Goal: Register for event/course

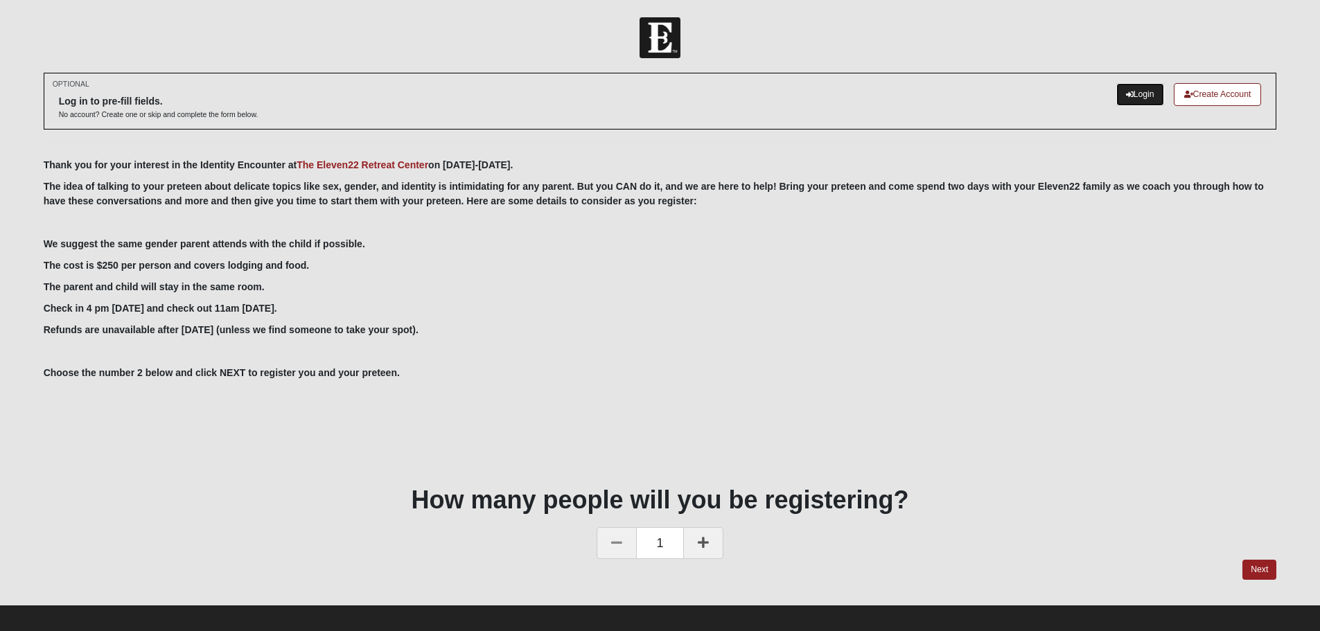
click at [1138, 97] on link "Login" at bounding box center [1140, 94] width 48 height 23
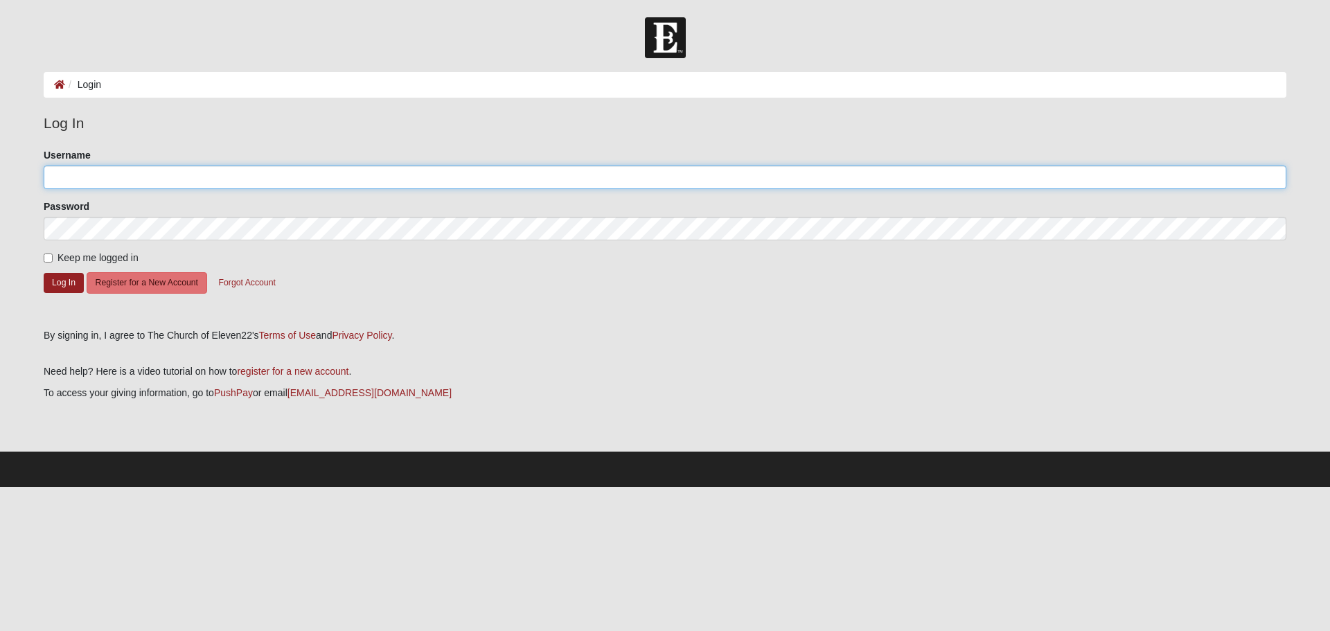
click at [96, 178] on input "Username" at bounding box center [665, 178] width 1243 height 24
click at [46, 257] on input "Keep me logged in" at bounding box center [48, 258] width 9 height 9
checkbox input "true"
click at [119, 178] on input "Username" at bounding box center [665, 178] width 1243 height 24
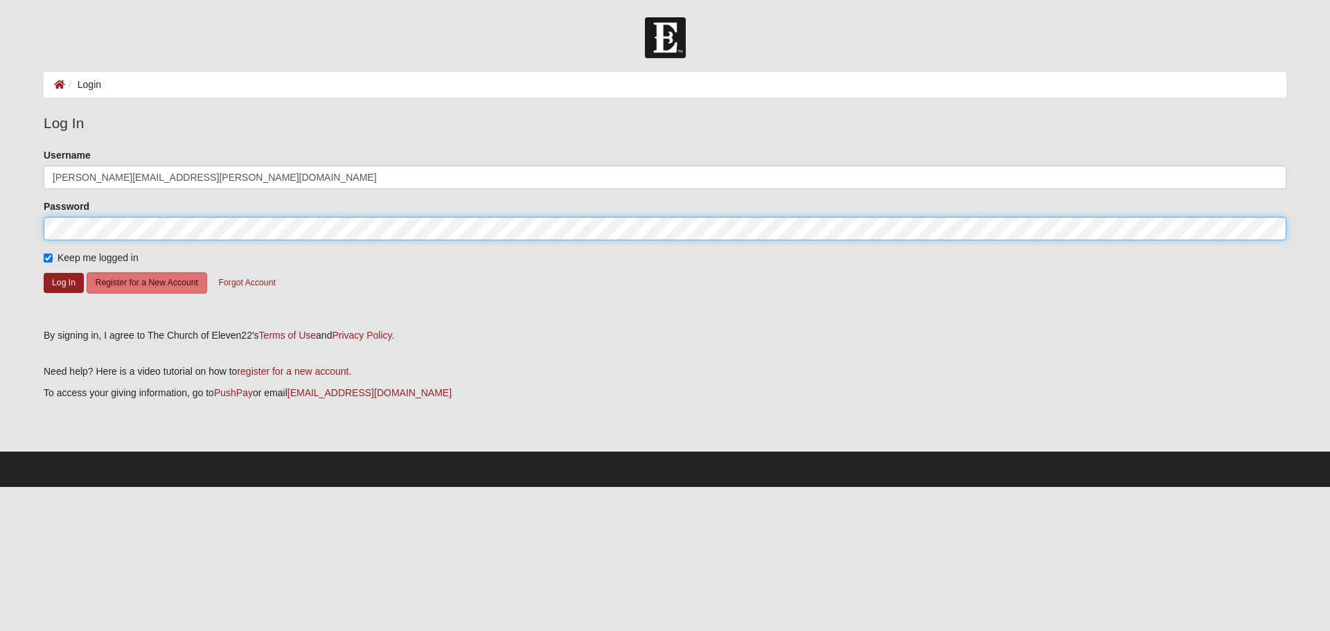
click at [44, 273] on button "Log In" at bounding box center [64, 283] width 40 height 20
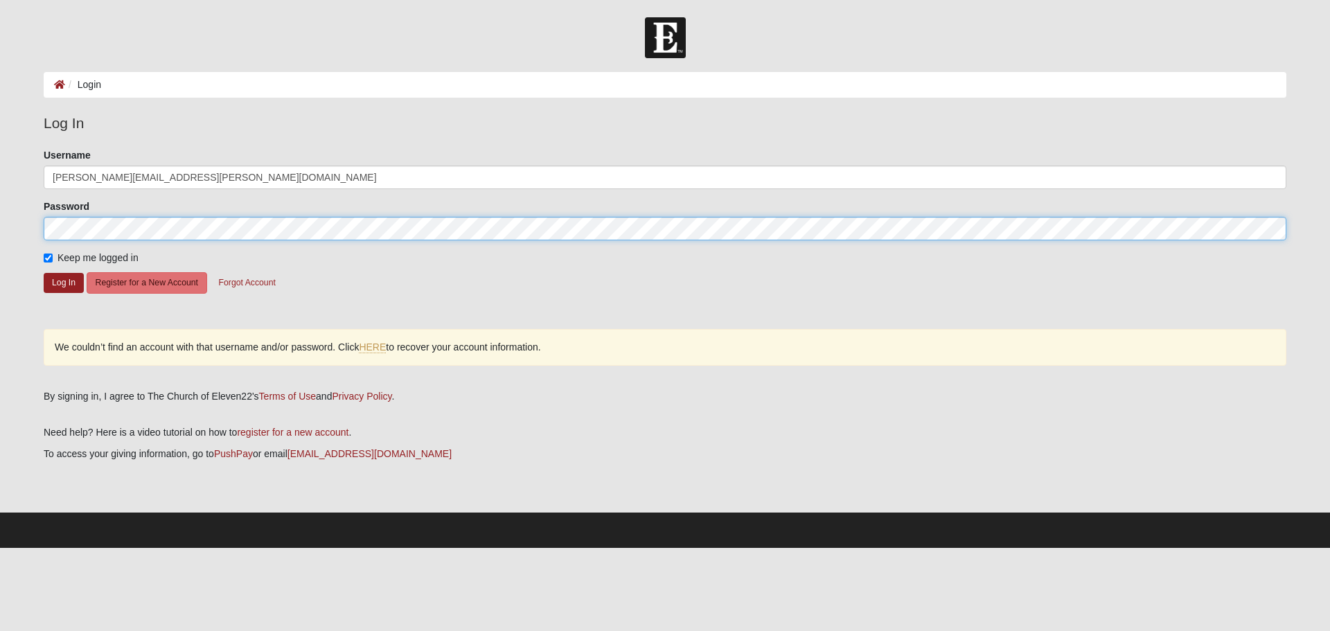
click at [44, 273] on button "Log In" at bounding box center [64, 283] width 40 height 20
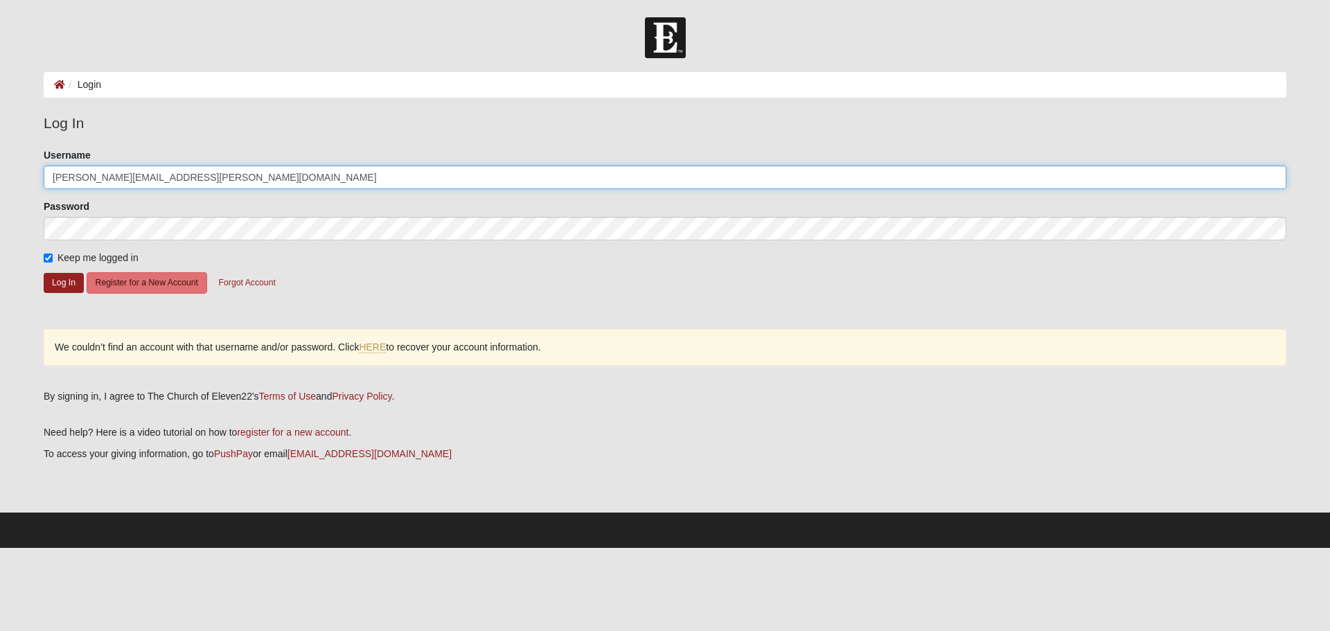
click at [217, 179] on input "shaun.robbins@yahoo.com" at bounding box center [665, 178] width 1243 height 24
drag, startPoint x: 111, startPoint y: 177, endPoint x: 27, endPoint y: 176, distance: 83.9
click at [27, 180] on form "Log In Login Login Error Log In Please correct the following: Username shaun.ro…" at bounding box center [665, 282] width 1330 height 531
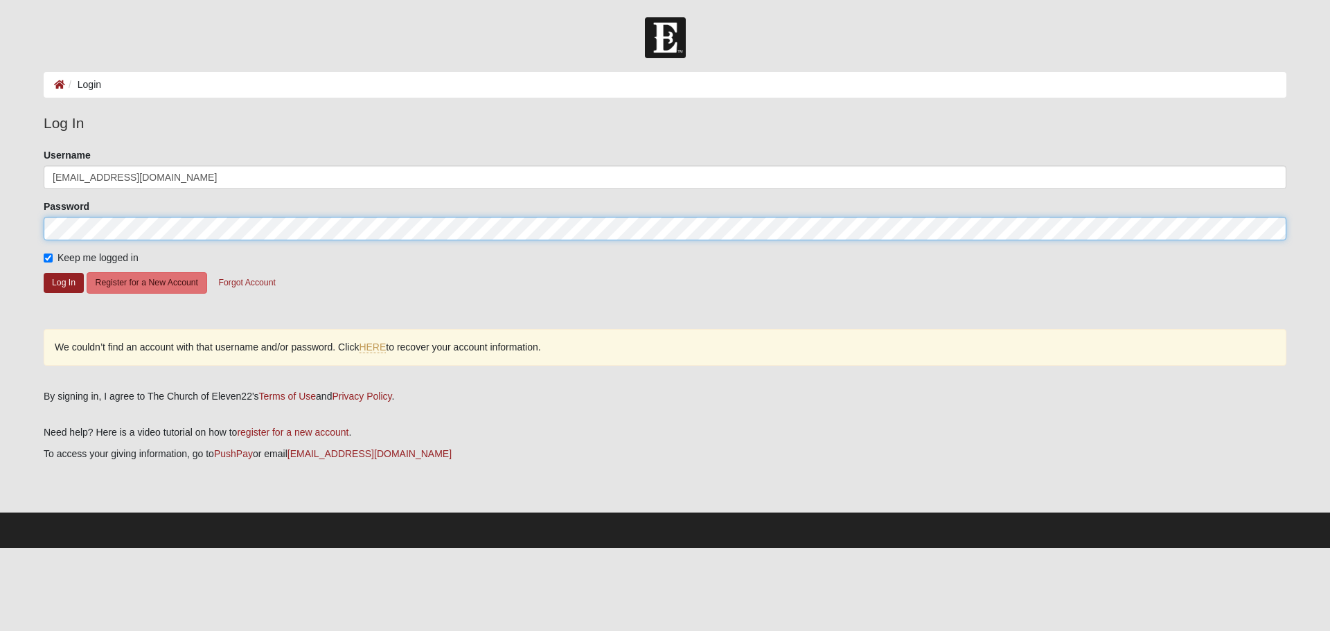
click at [44, 273] on button "Log In" at bounding box center [64, 283] width 40 height 20
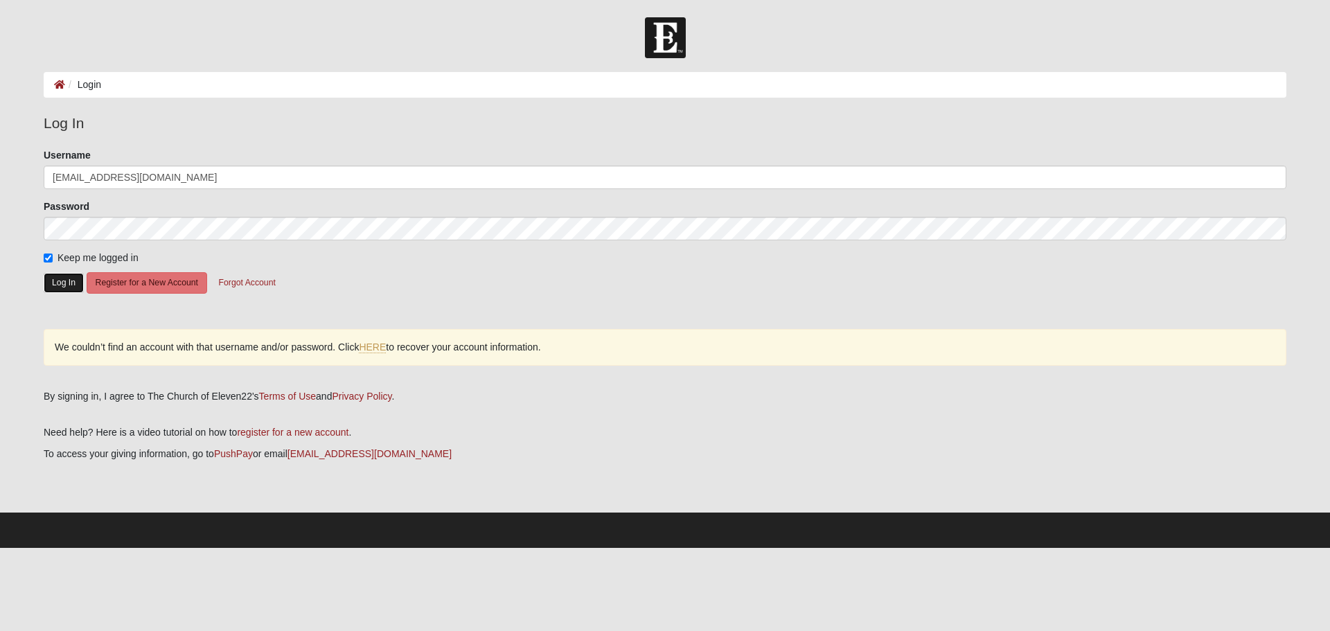
click at [71, 285] on button "Log In" at bounding box center [64, 283] width 40 height 20
drag, startPoint x: 158, startPoint y: 178, endPoint x: 15, endPoint y: 174, distance: 143.5
click at [15, 174] on form "Log In Login Login Error Log In Please correct the following: Username shaerobb…" at bounding box center [665, 282] width 1330 height 531
type input "a"
click at [206, 157] on div "Username shaun.robbins@yahoo.com" at bounding box center [665, 168] width 1243 height 41
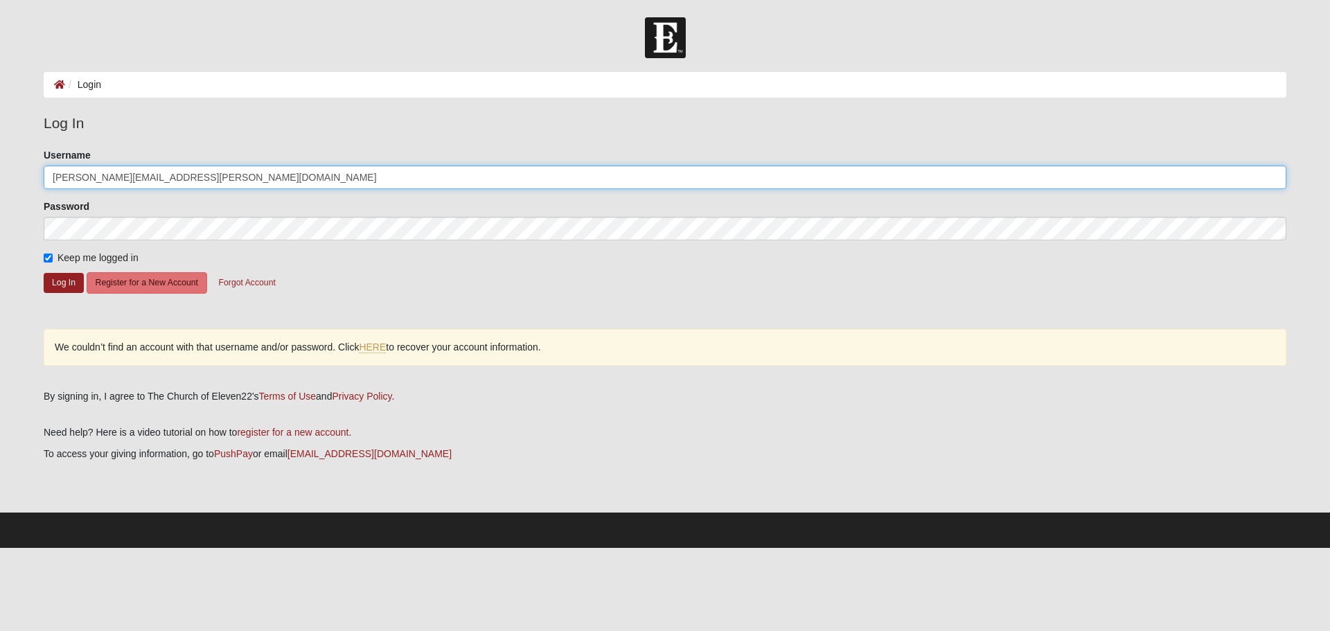
click at [201, 177] on input "shaun.robbins@yahoo.com" at bounding box center [665, 178] width 1243 height 24
type input "shaerobb"
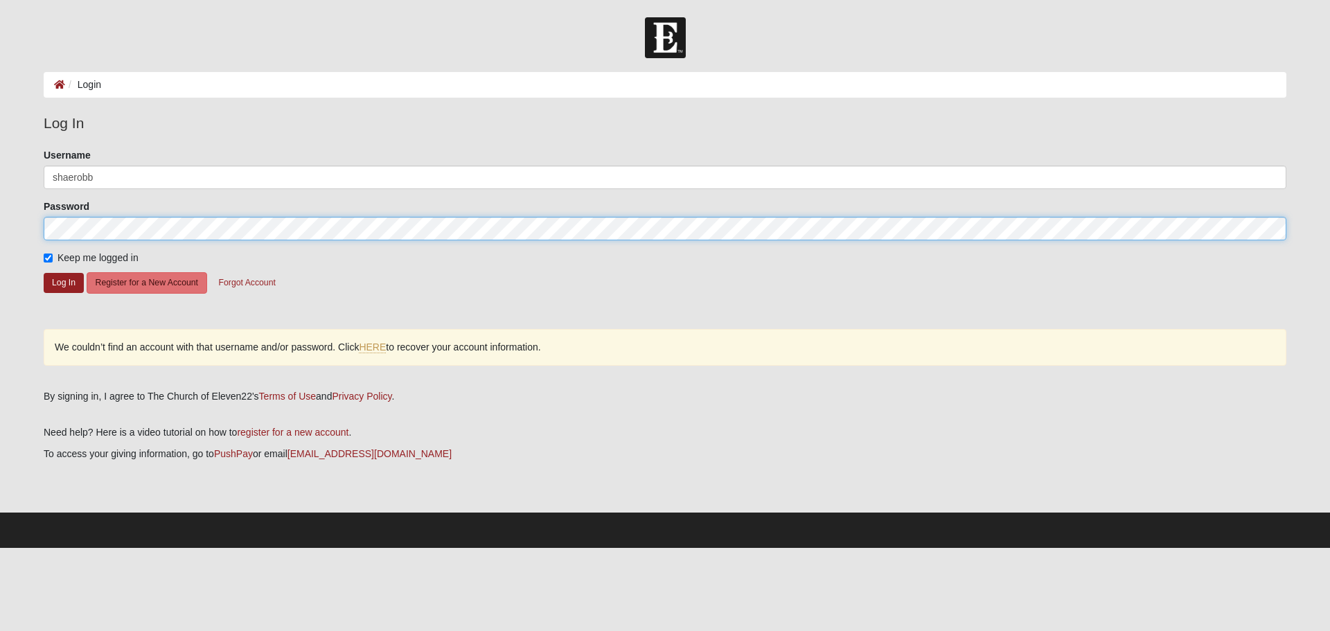
click at [44, 273] on button "Log In" at bounding box center [64, 283] width 40 height 20
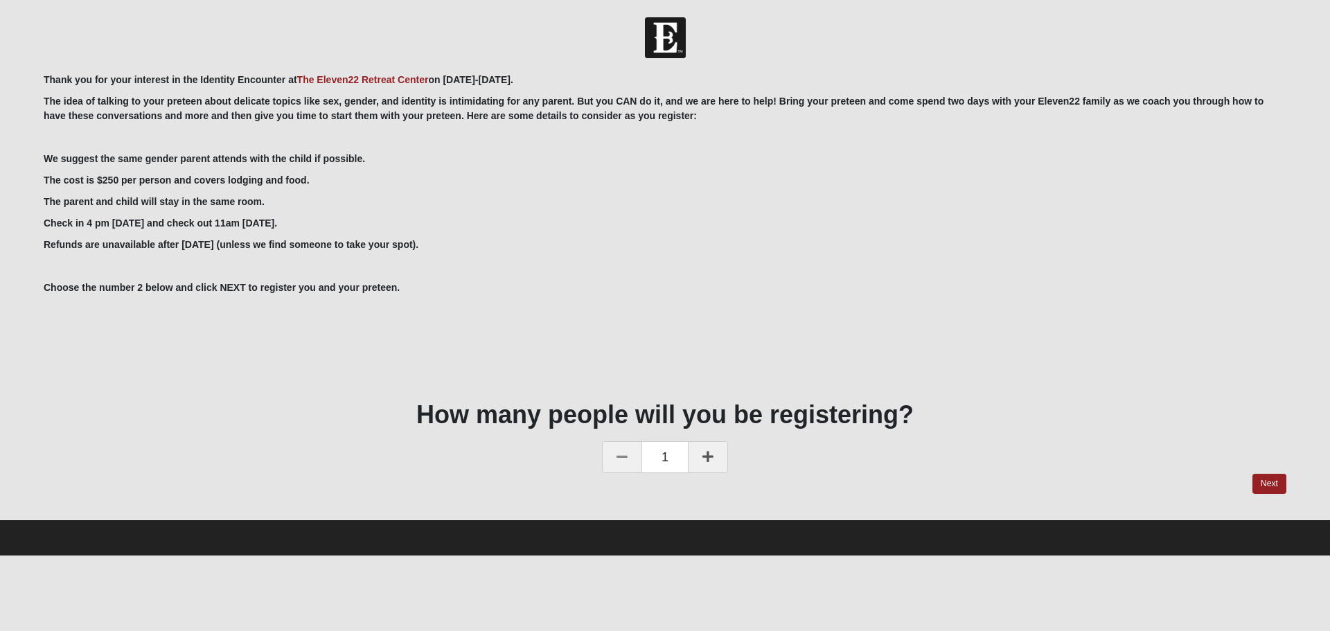
click at [705, 452] on icon at bounding box center [708, 456] width 11 height 12
click at [1272, 478] on link "Next" at bounding box center [1270, 484] width 34 height 20
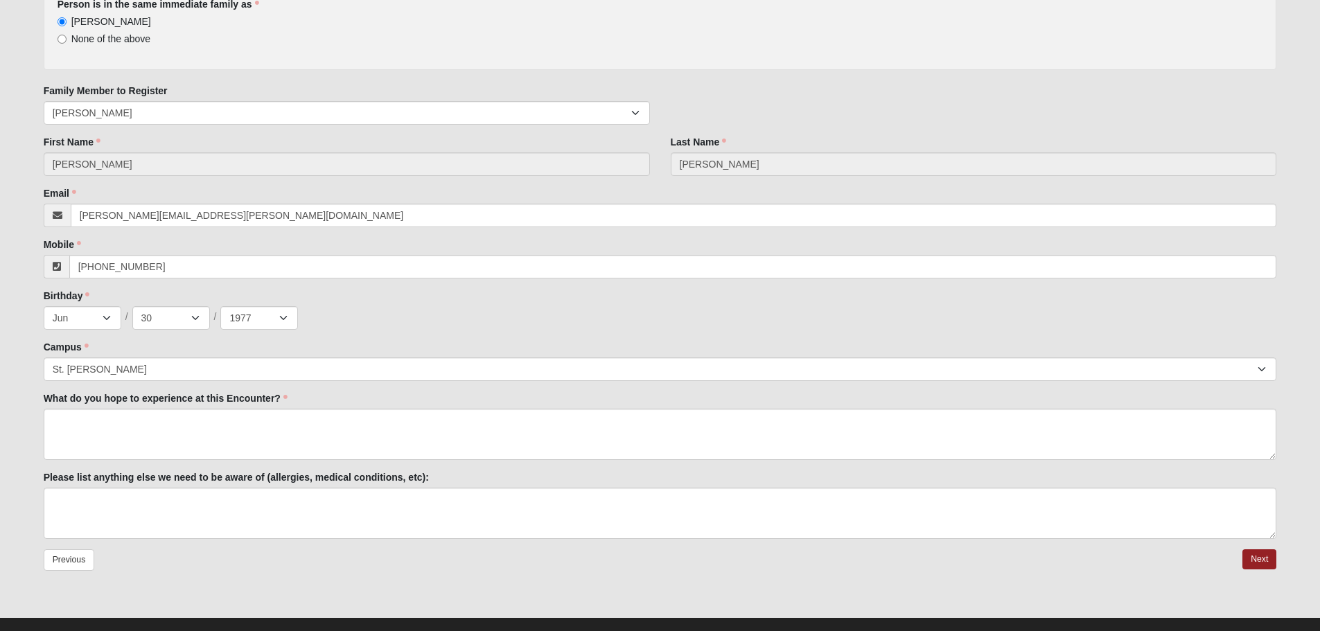
scroll to position [200, 0]
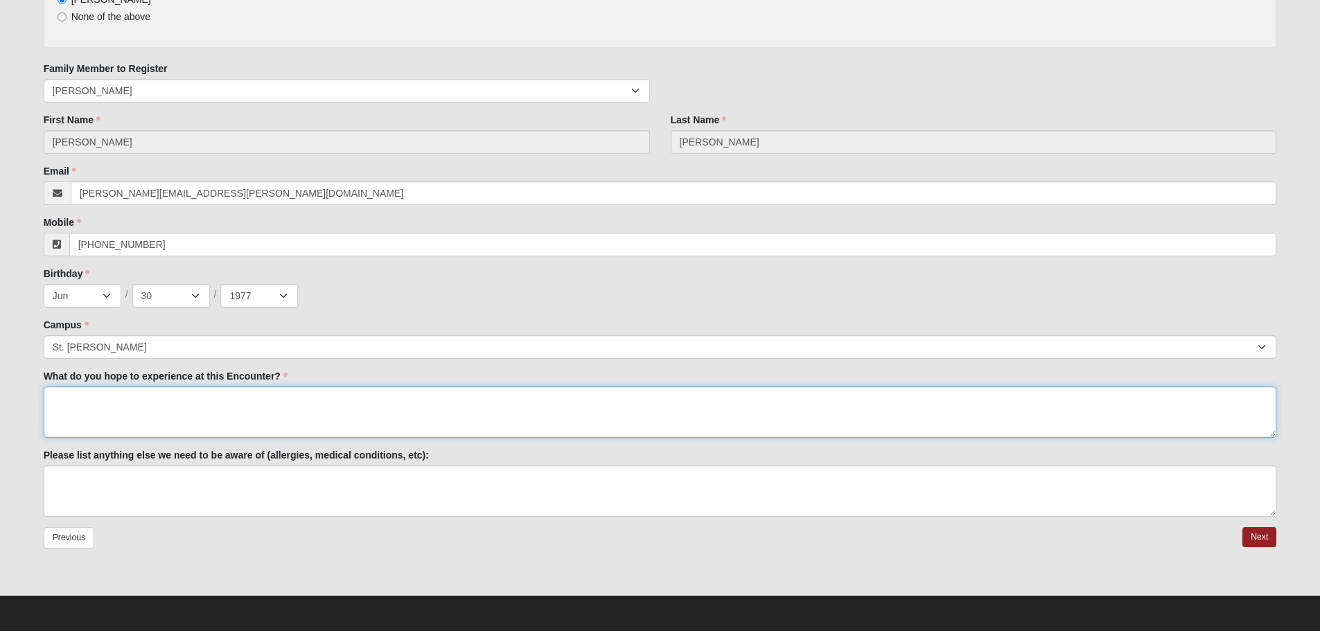
click at [264, 410] on textarea "What do you hope to experience at this Encounter?" at bounding box center [660, 412] width 1233 height 51
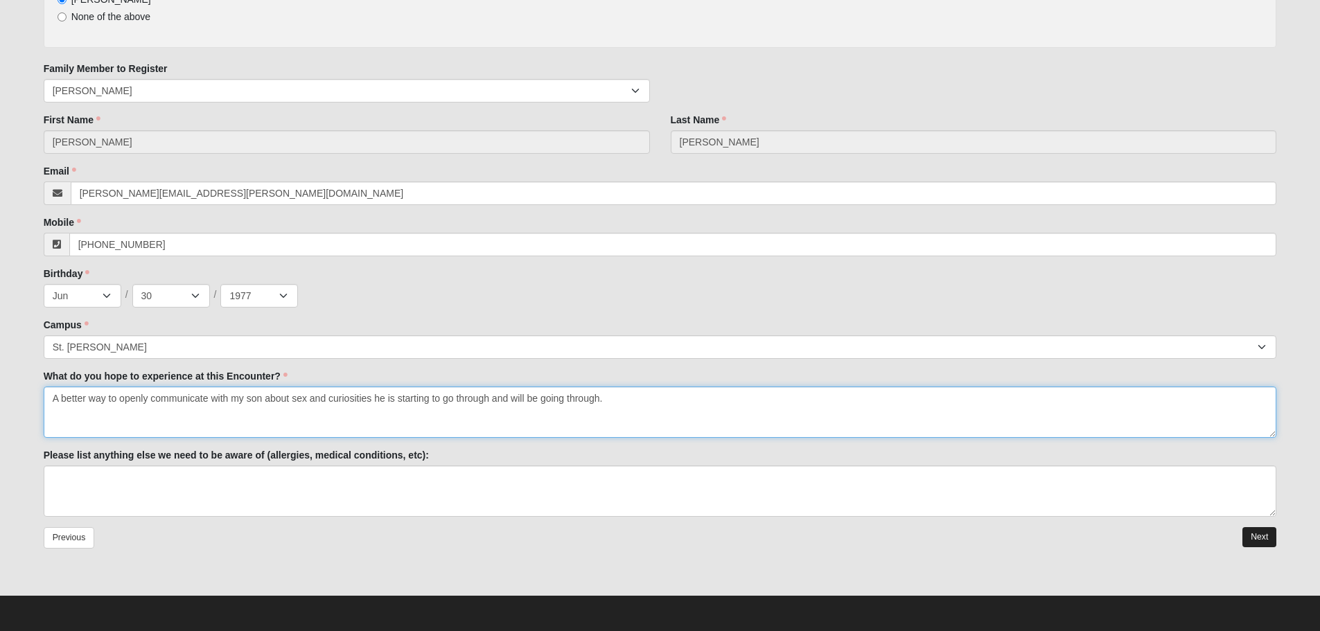
type textarea "A better way to openly communicate with my son about sex and curiosities he is …"
click at [1253, 536] on link "Next" at bounding box center [1259, 537] width 34 height 20
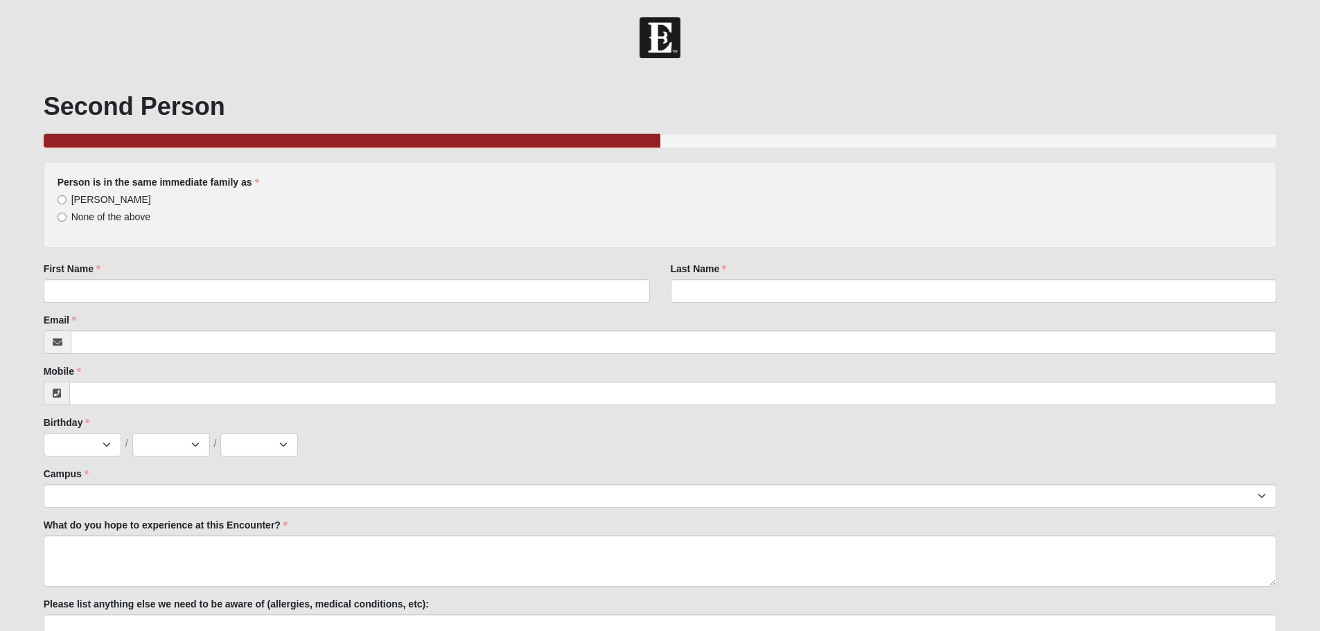
click at [121, 197] on span "Shaun Robbins" at bounding box center [111, 199] width 80 height 11
click at [67, 197] on input "Shaun Robbins" at bounding box center [62, 199] width 9 height 9
radio input "true"
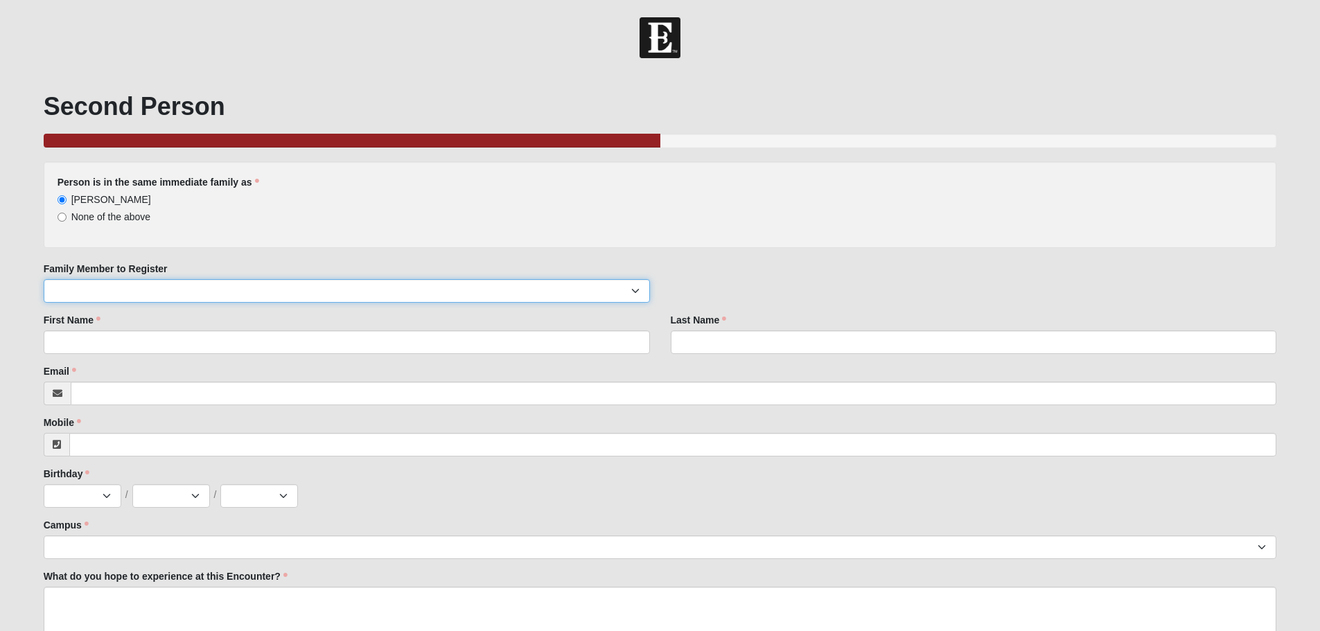
click at [168, 295] on select "Dawn Robbins Oliver Robbins Charlotte Robbins" at bounding box center [347, 291] width 606 height 24
select select "201898"
click at [44, 279] on select "Dawn Robbins Oliver Robbins Charlotte Robbins" at bounding box center [347, 291] width 606 height 24
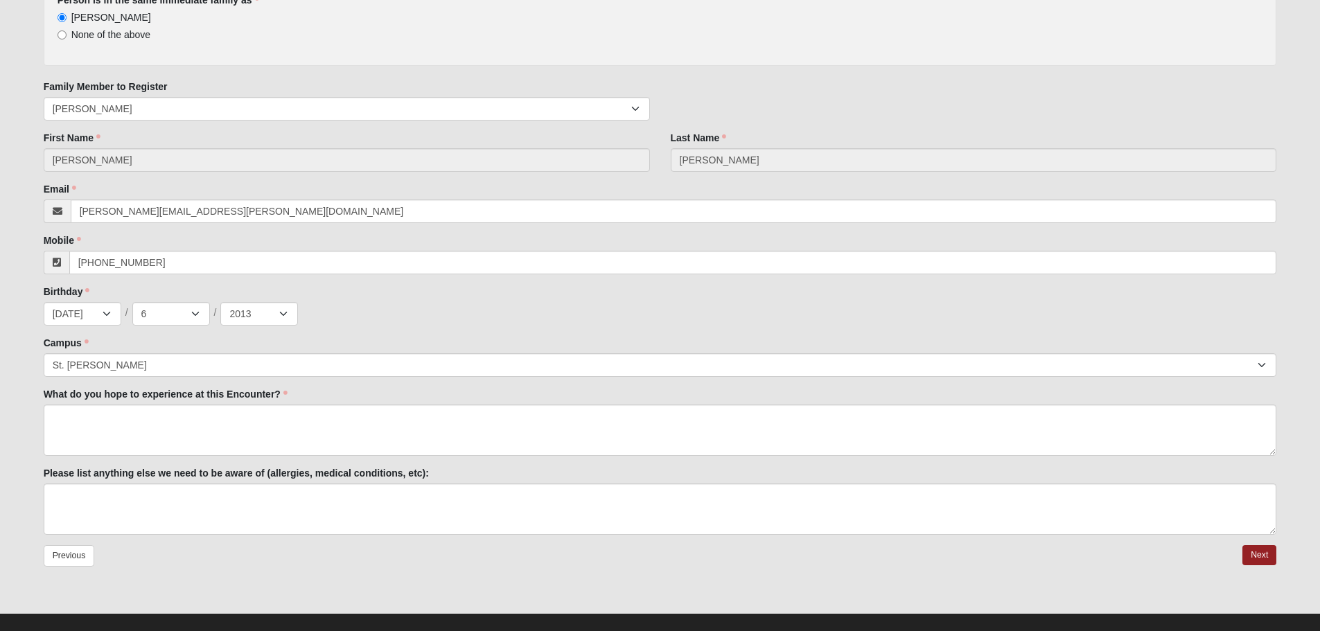
scroll to position [200, 0]
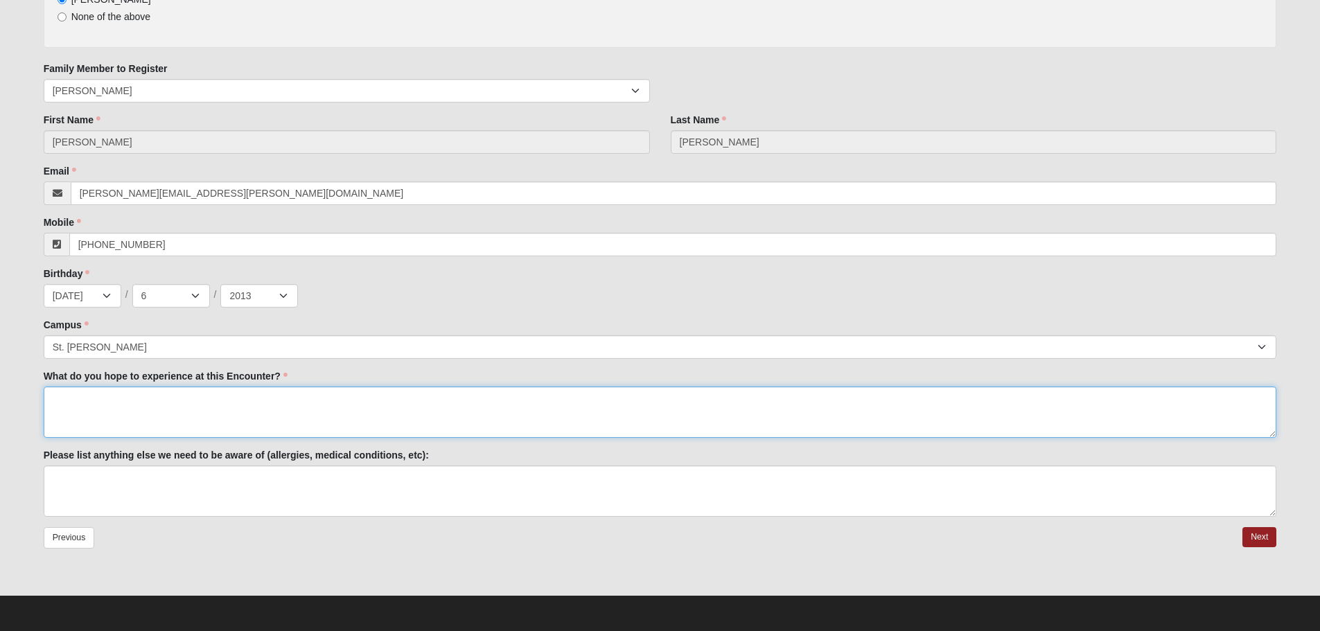
click at [224, 403] on textarea "What do you hope to experience at this Encounter?" at bounding box center [660, 412] width 1233 height 51
type textarea "Hopefully that he can talk to me (his dad)"
click at [1263, 535] on link "Next" at bounding box center [1259, 537] width 34 height 20
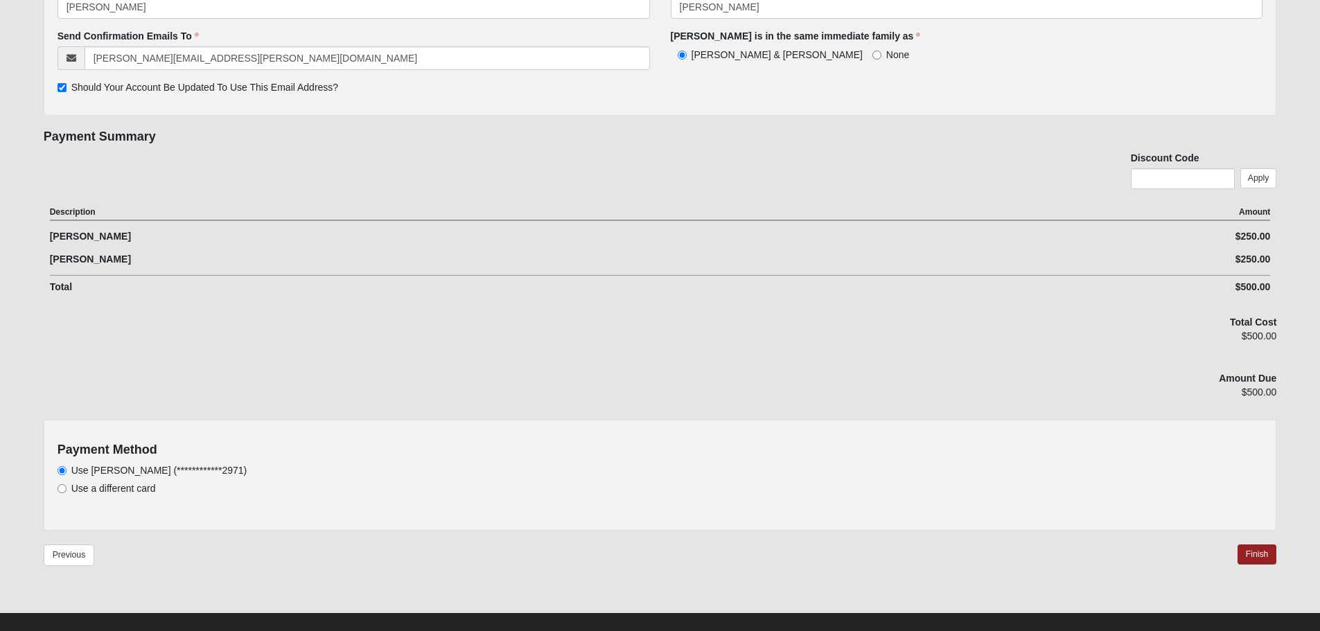
scroll to position [245, 0]
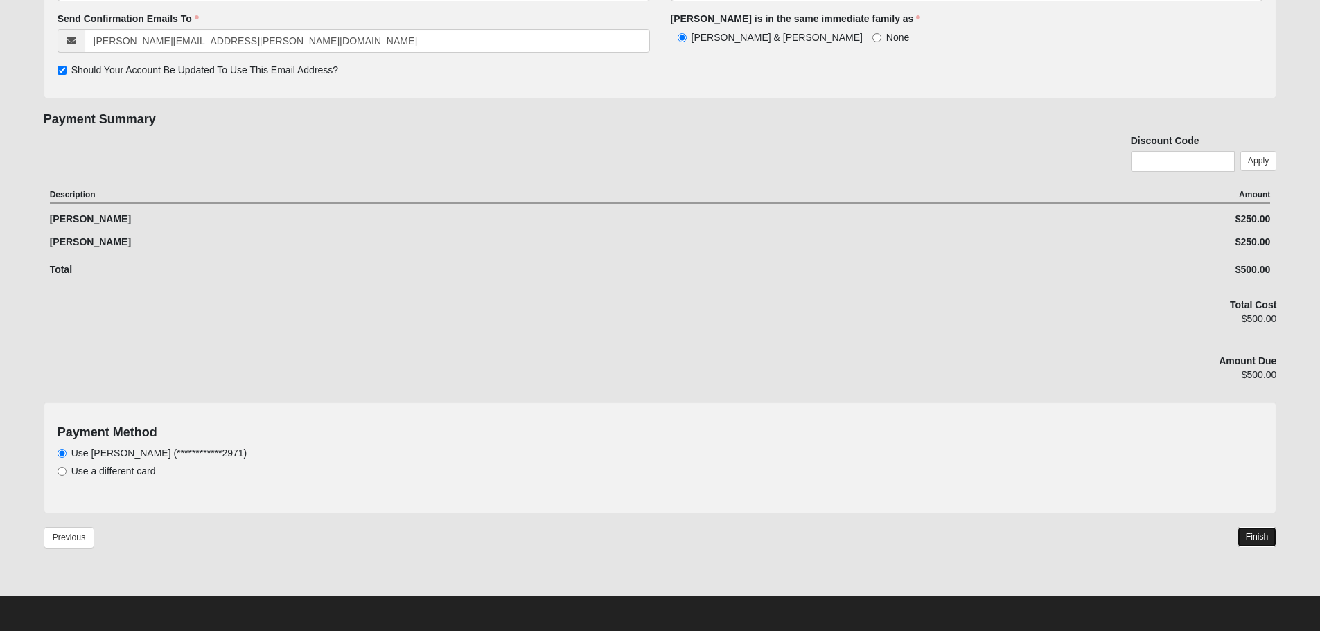
click at [1258, 538] on link "Finish" at bounding box center [1257, 537] width 39 height 20
